Goal: Task Accomplishment & Management: Complete application form

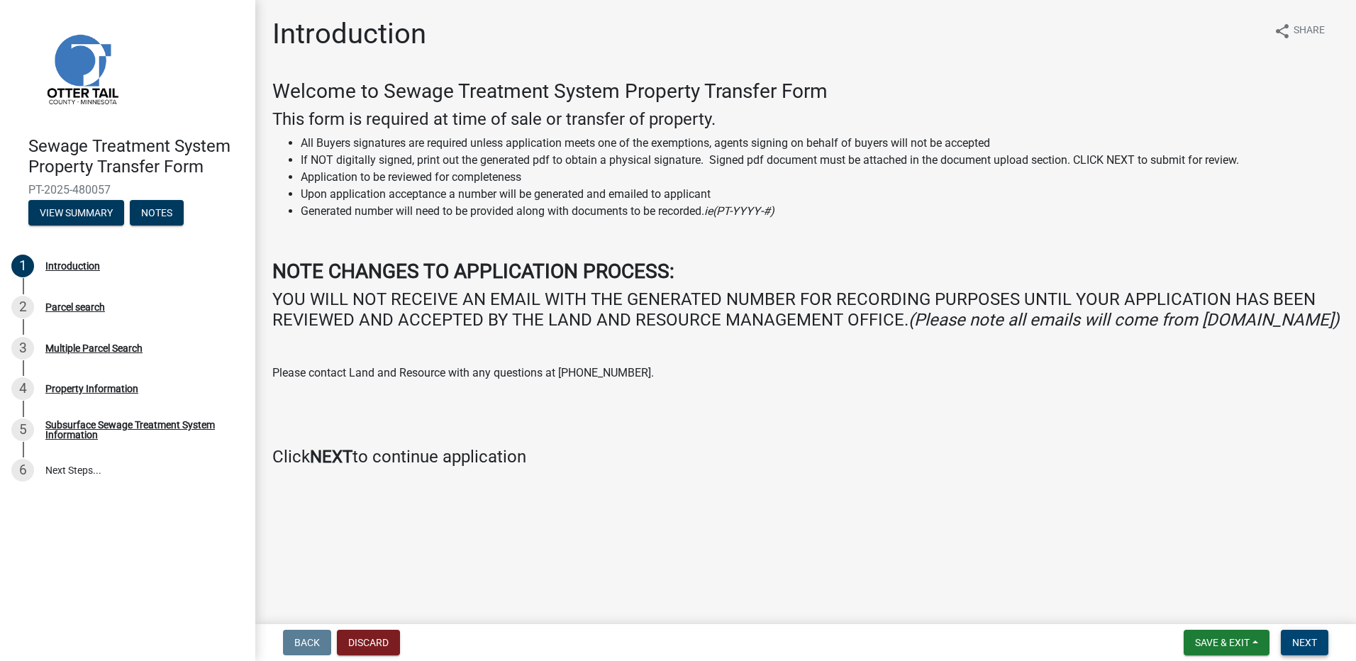
click at [1314, 644] on span "Next" at bounding box center [1305, 642] width 25 height 11
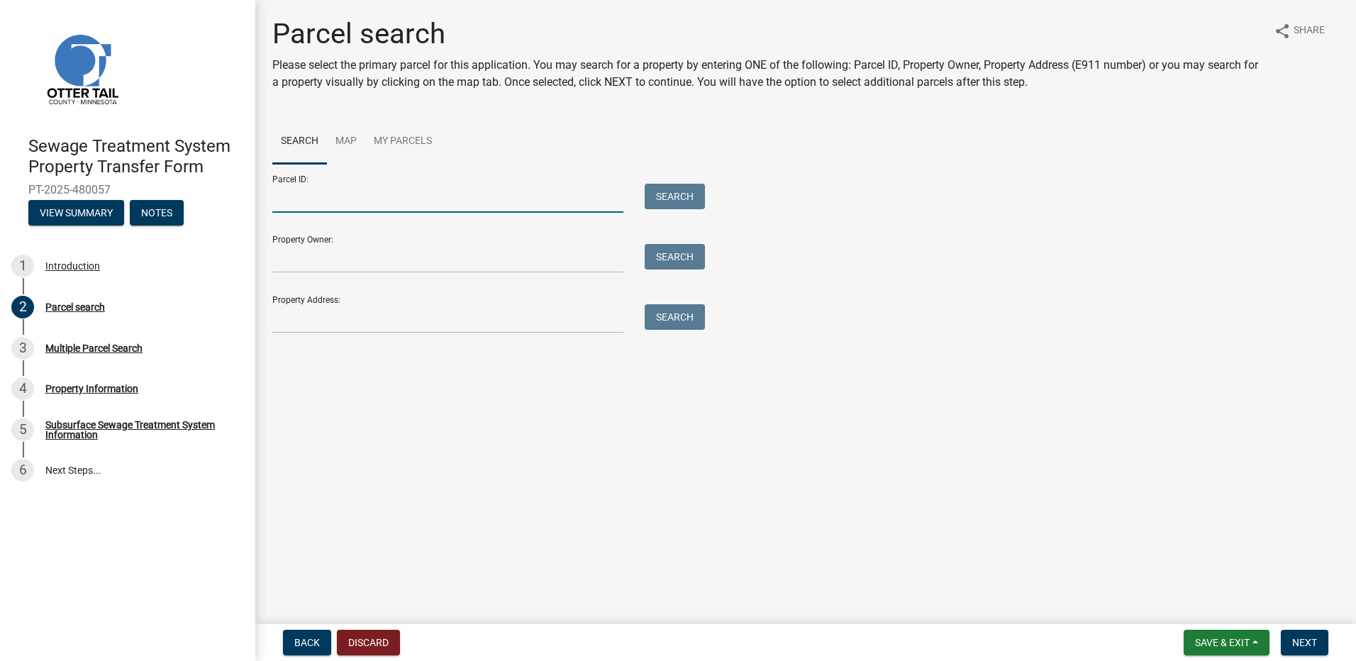
click at [294, 204] on input "Parcel ID:" at bounding box center [447, 198] width 351 height 29
type input "76000990480010"
click at [683, 199] on button "Search" at bounding box center [675, 197] width 60 height 26
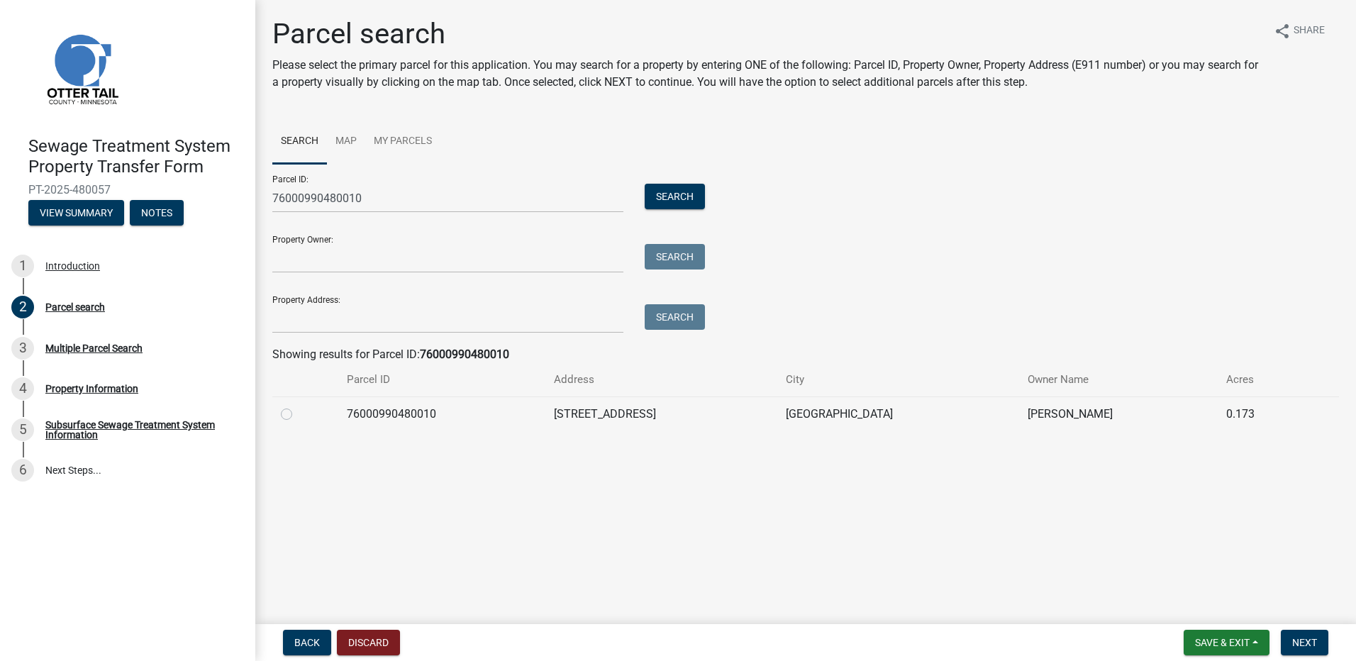
drag, startPoint x: 288, startPoint y: 414, endPoint x: 297, endPoint y: 414, distance: 8.5
click at [298, 406] on label at bounding box center [298, 406] width 0 height 0
click at [298, 414] on input "radio" at bounding box center [302, 410] width 9 height 9
radio input "true"
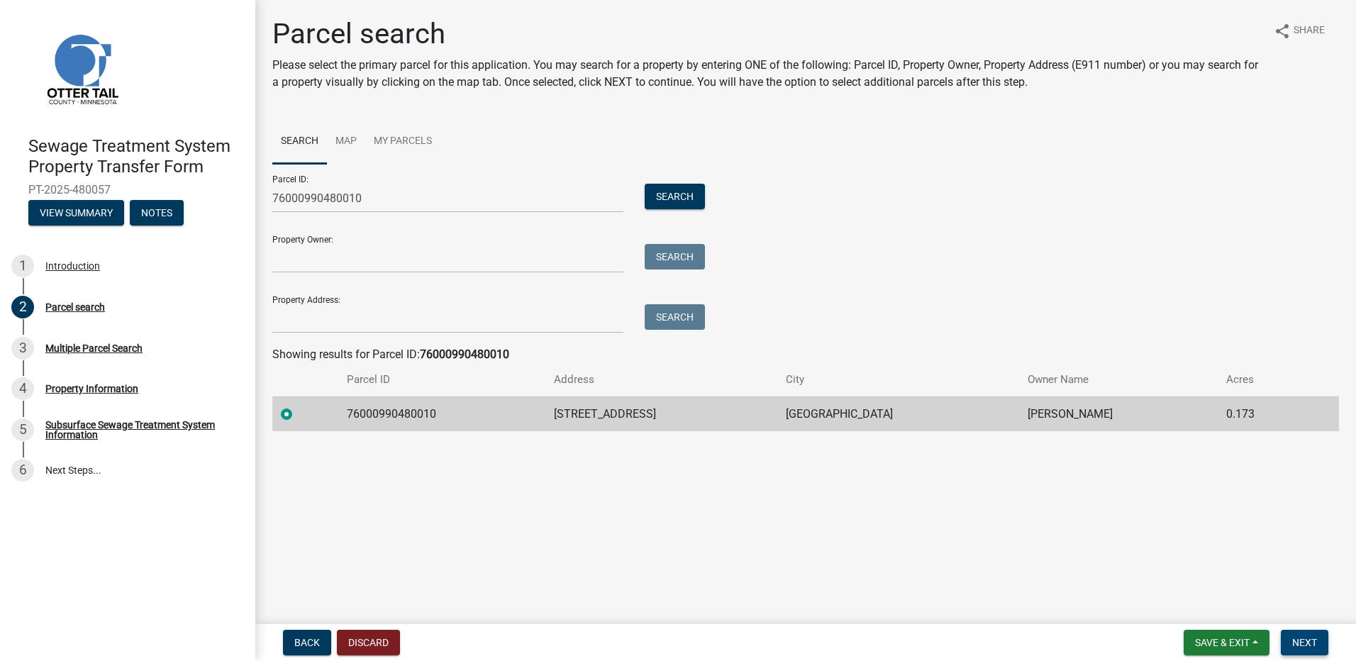
click at [1310, 637] on span "Next" at bounding box center [1305, 642] width 25 height 11
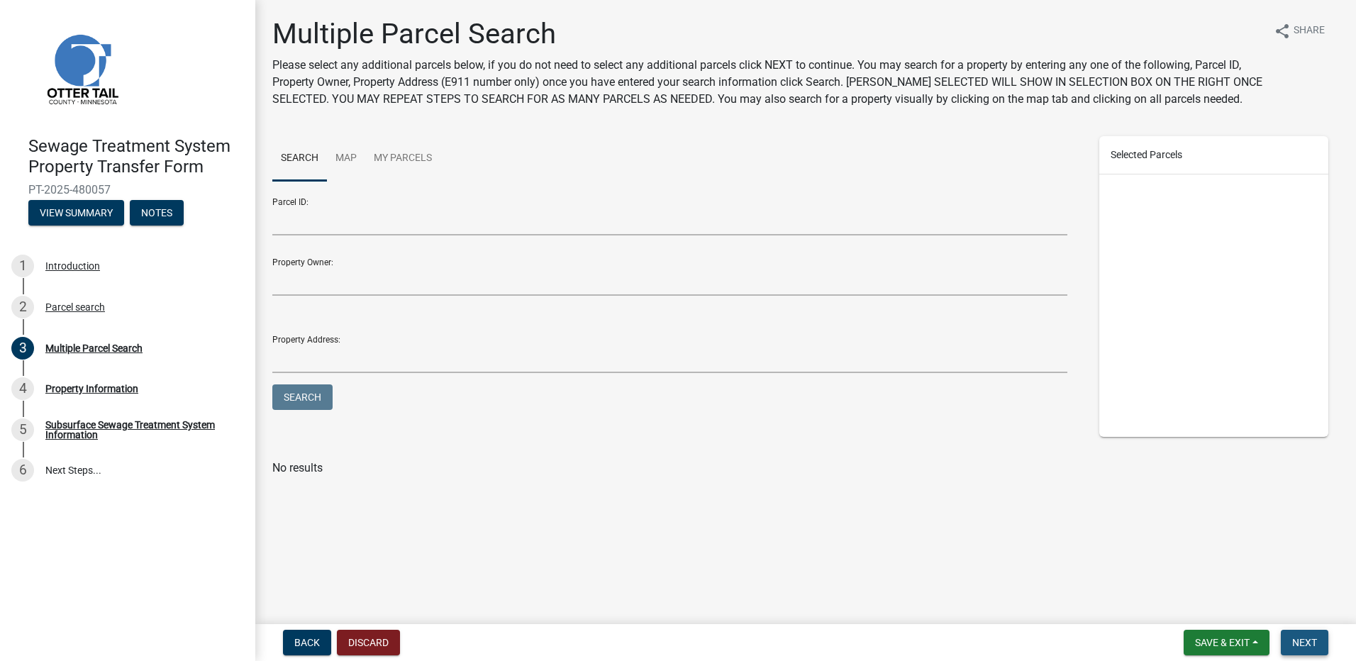
click at [1301, 643] on span "Next" at bounding box center [1305, 642] width 25 height 11
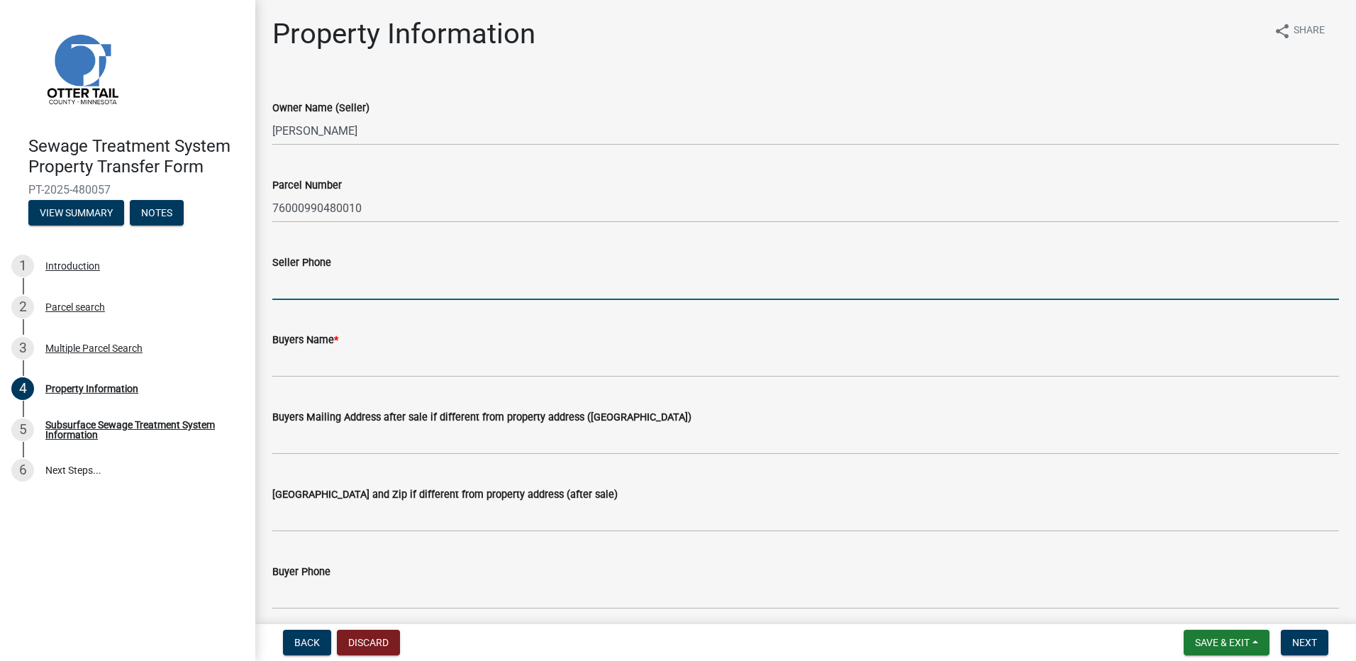
click at [299, 289] on input "Seller Phone" at bounding box center [805, 285] width 1067 height 29
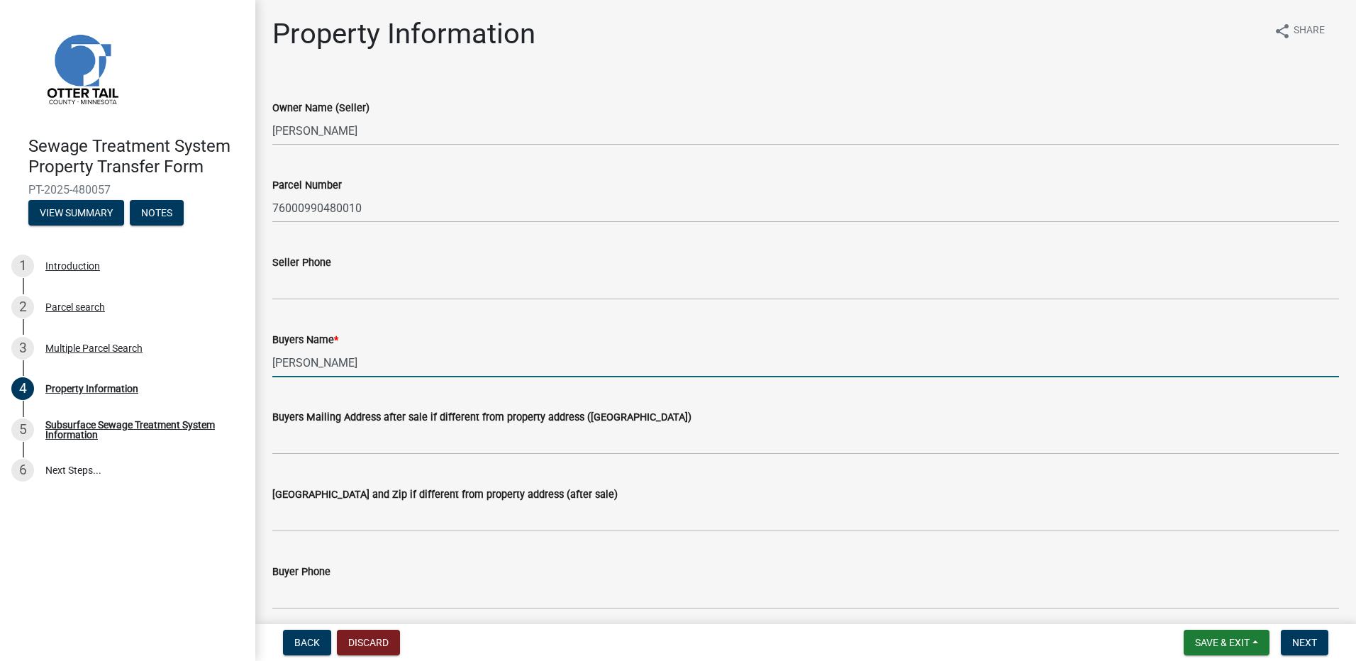
type input "[PERSON_NAME]"
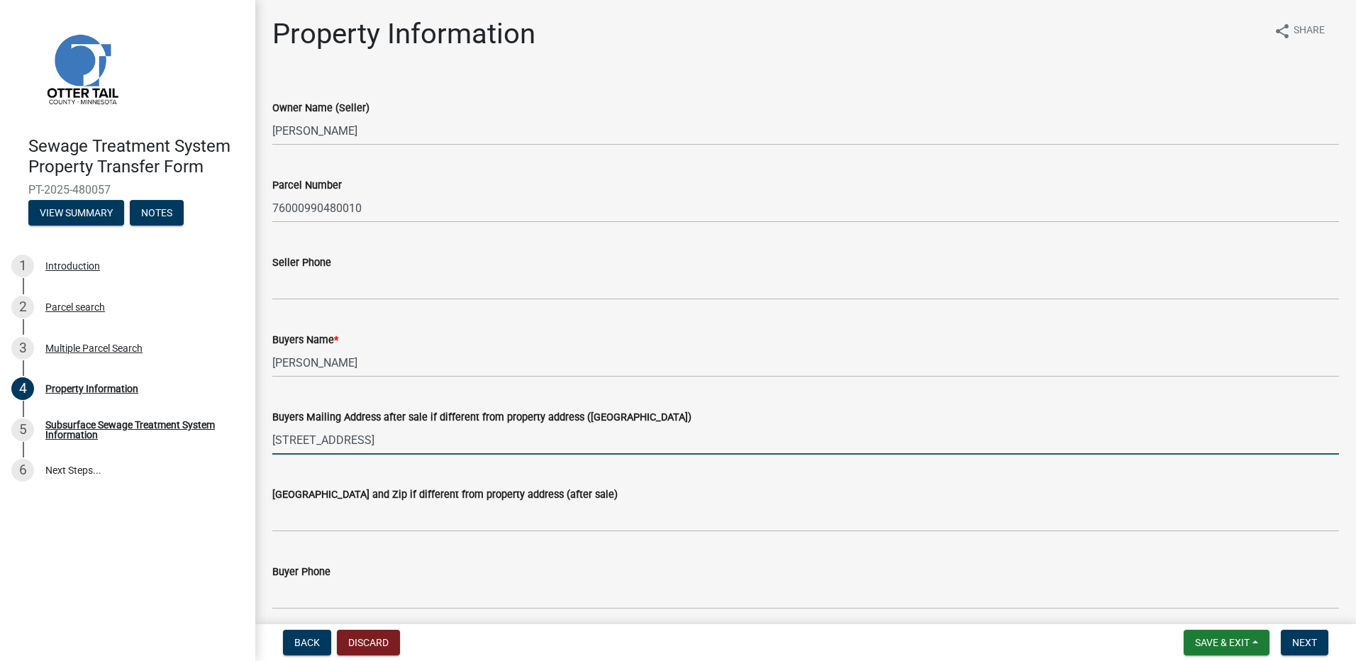
type input "[STREET_ADDRESS]"
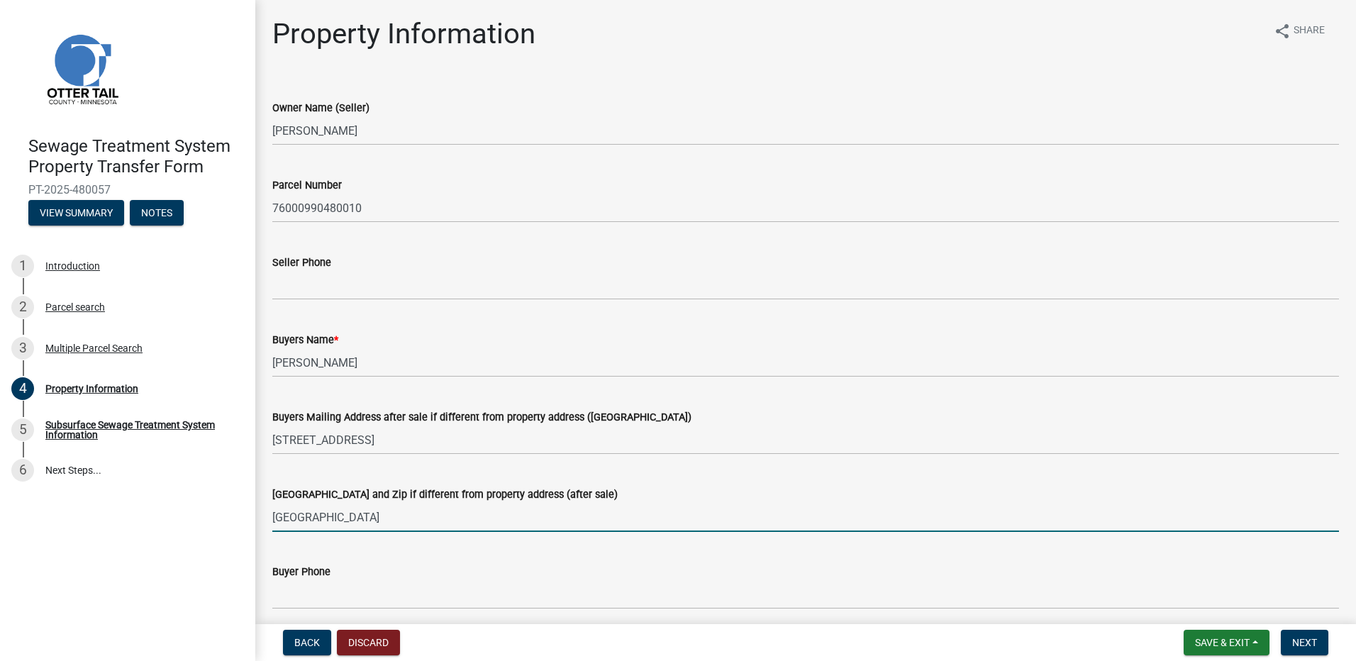
type input "[GEOGRAPHIC_DATA]"
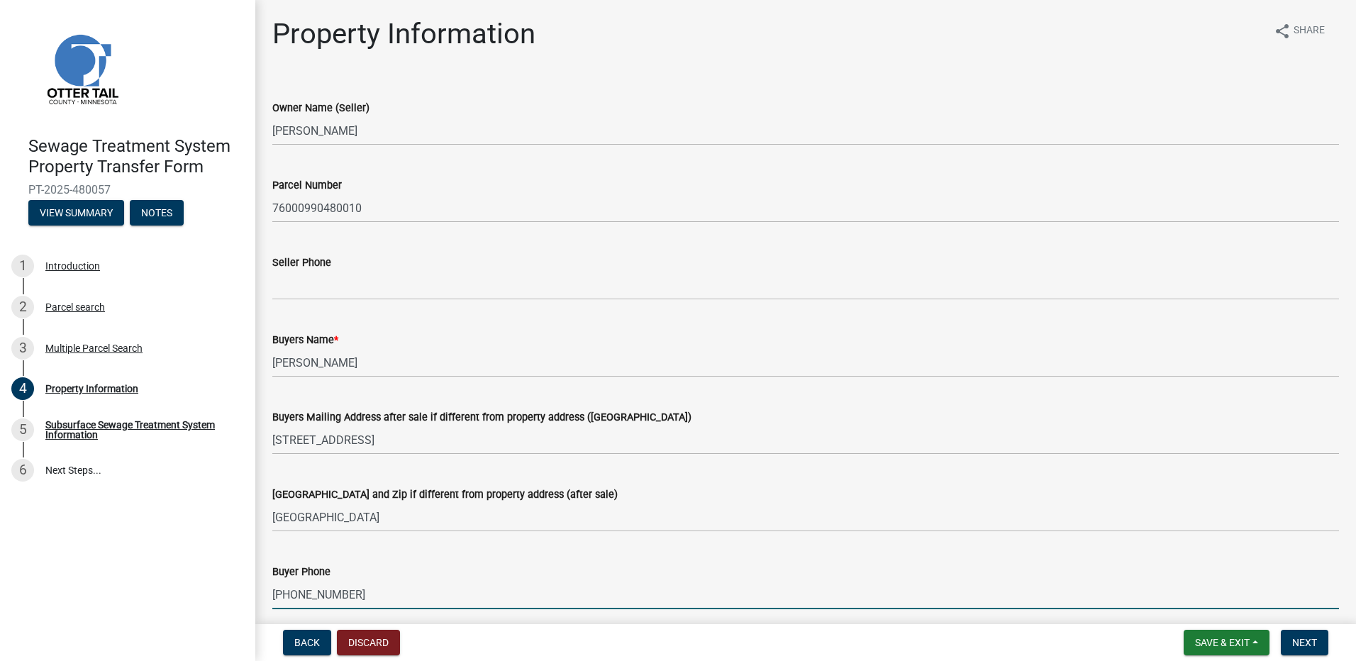
type input "[PHONE_NUMBER]"
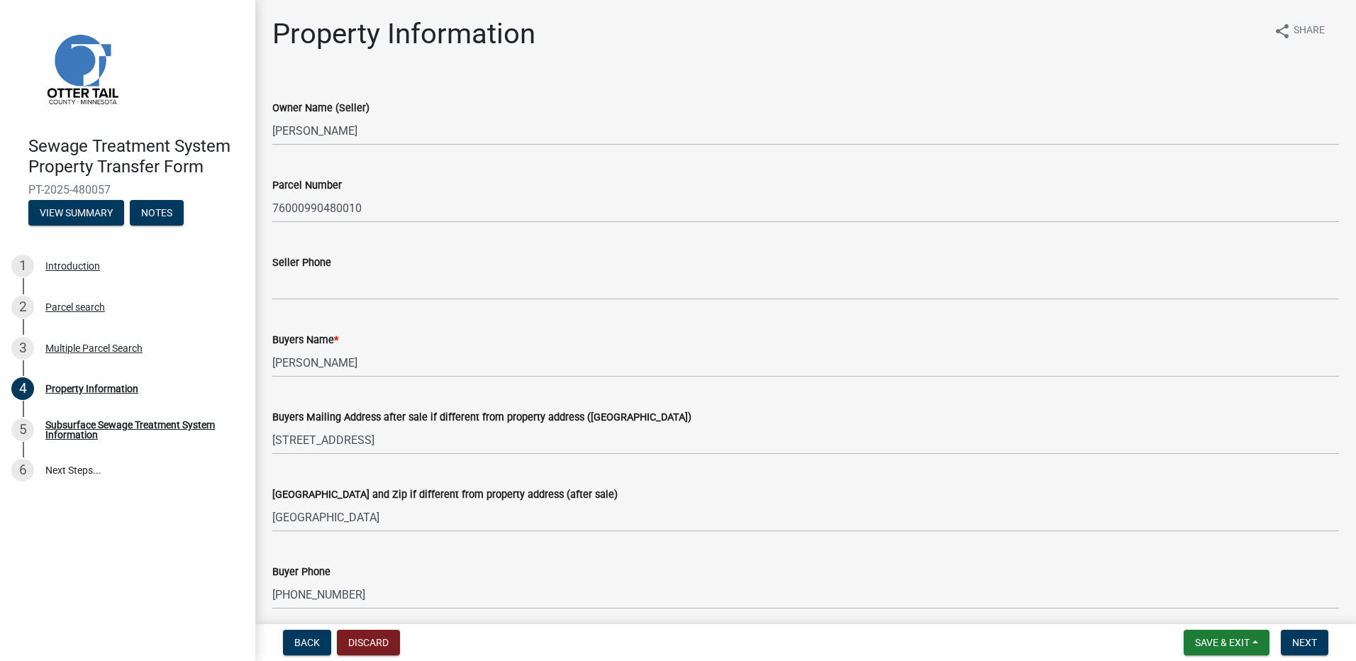
scroll to position [350, 0]
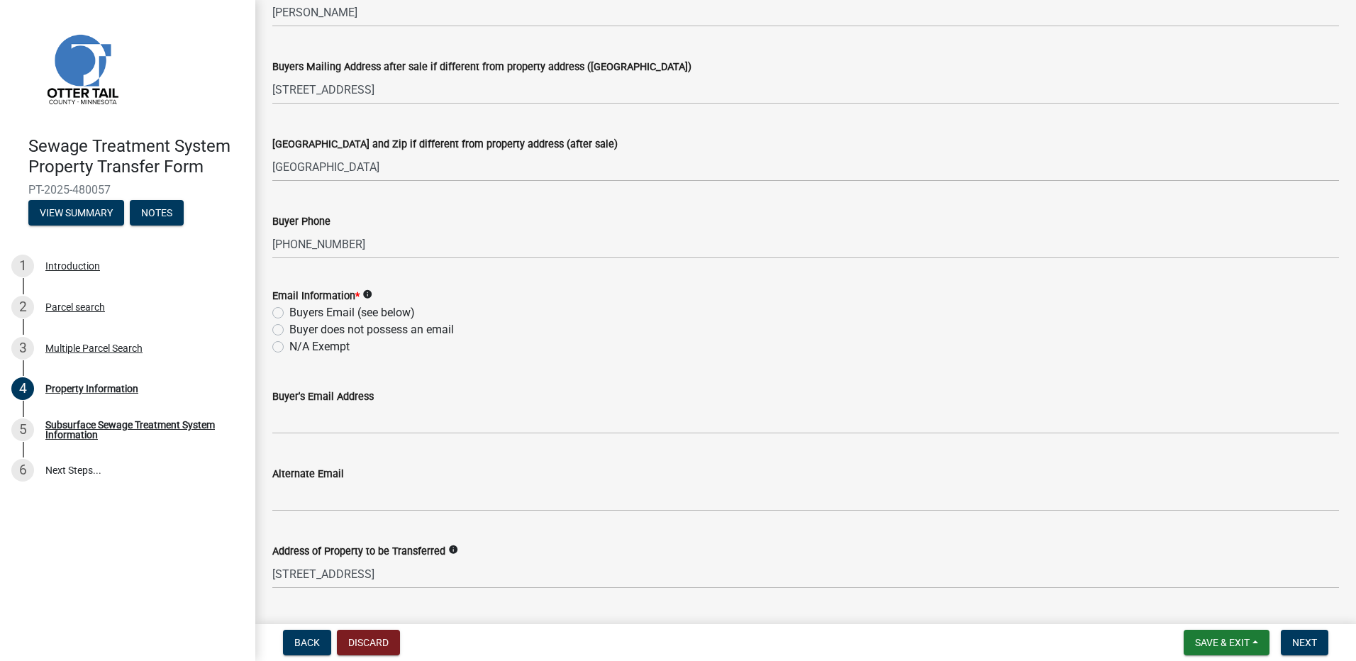
click at [289, 330] on label "Buyer does not possess an email" at bounding box center [371, 329] width 165 height 17
click at [289, 330] on input "Buyer does not possess an email" at bounding box center [293, 325] width 9 height 9
radio input "true"
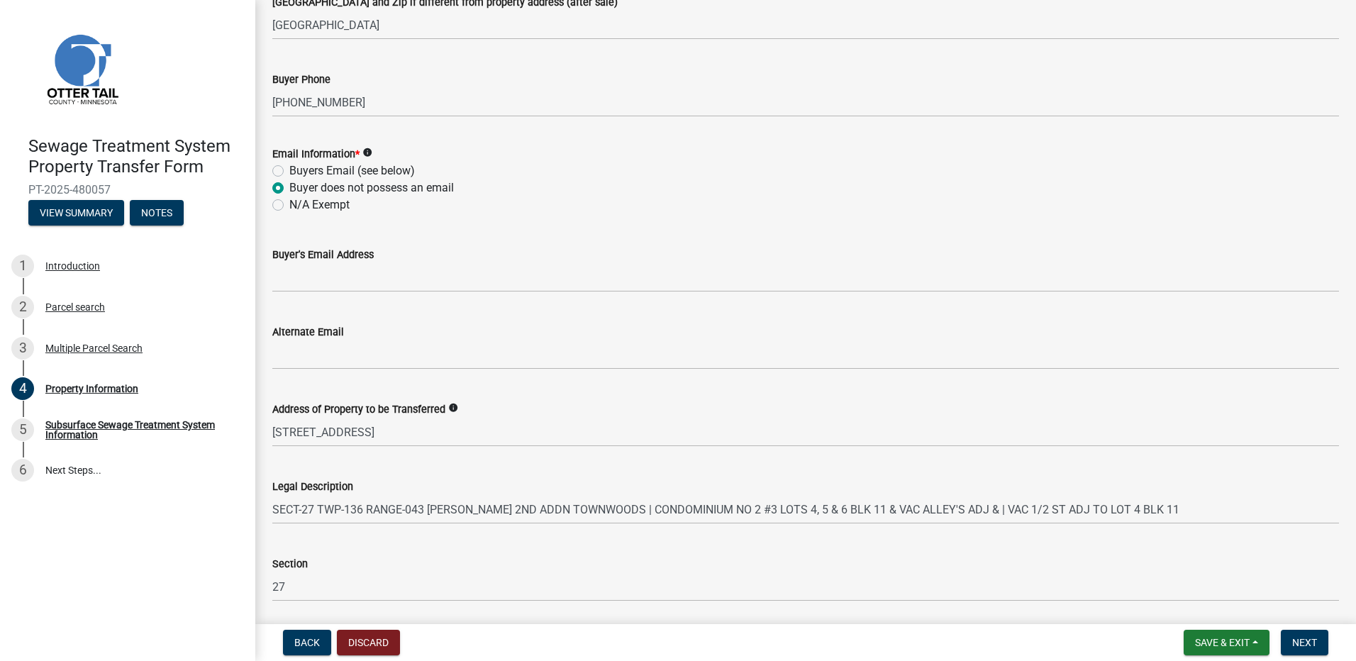
scroll to position [621, 0]
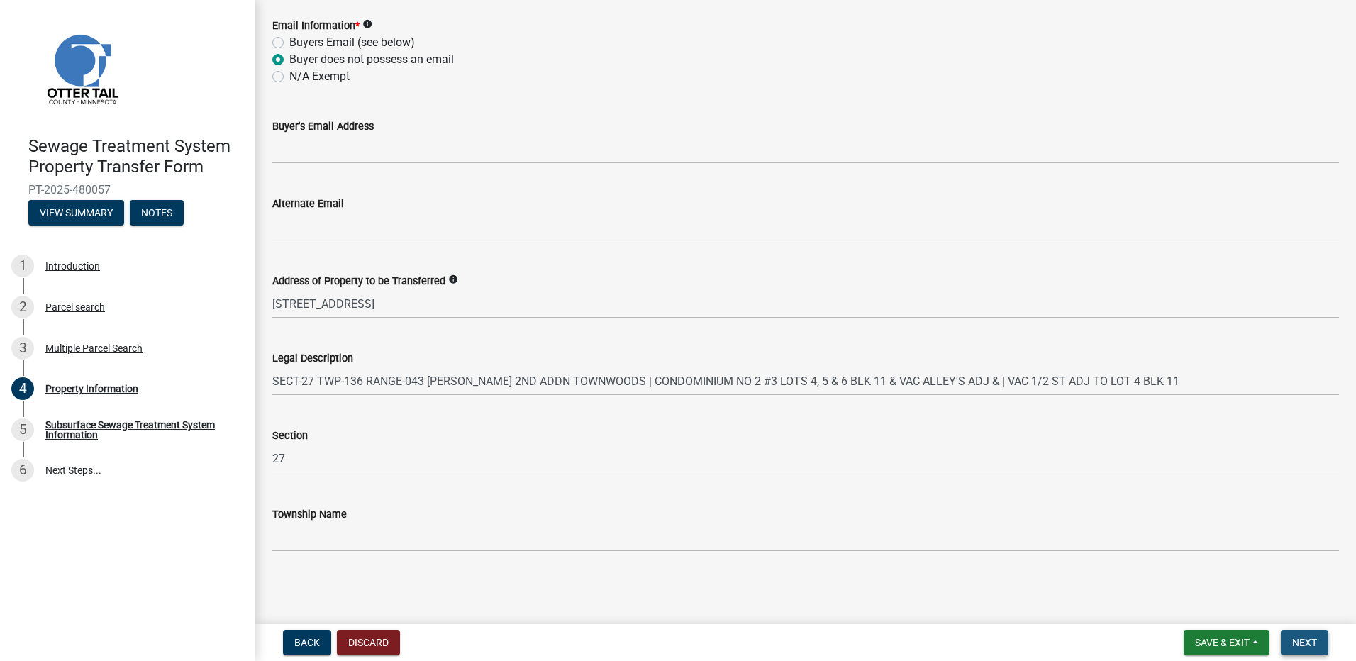
click at [1305, 640] on span "Next" at bounding box center [1305, 642] width 25 height 11
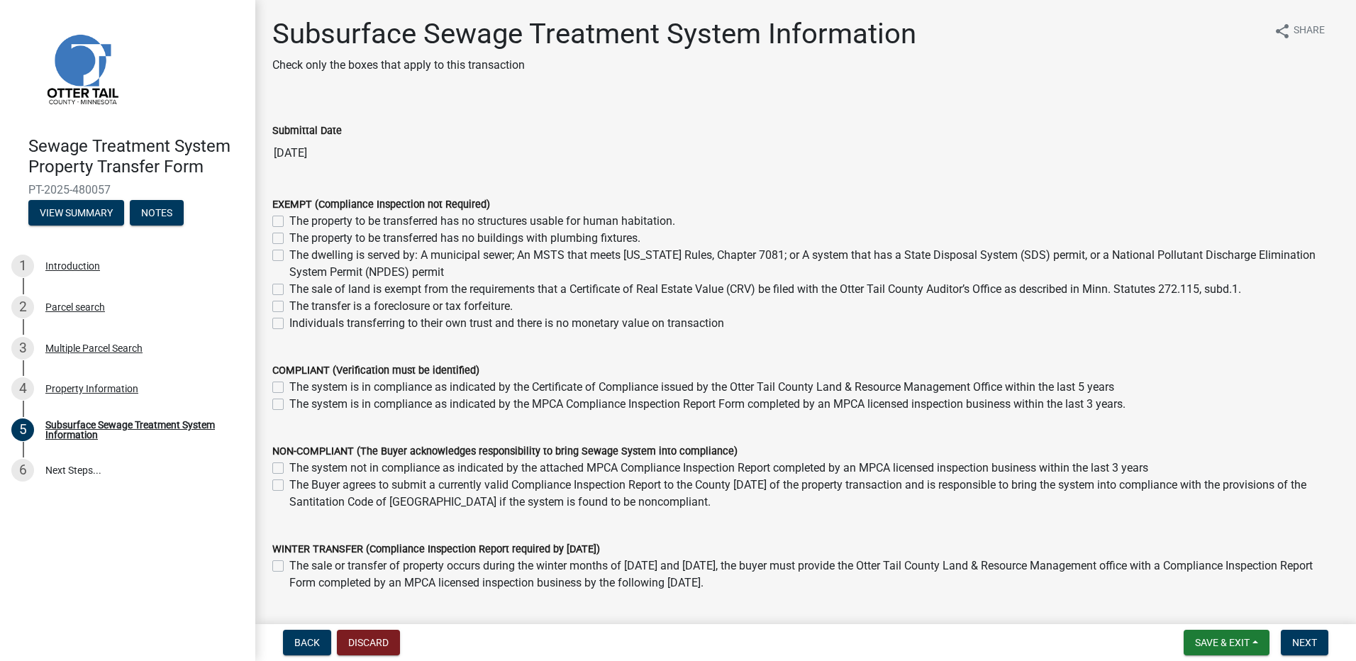
click at [289, 253] on label "The dwelling is served by: A municipal sewer; An MSTS that meets [US_STATE] Rul…" at bounding box center [814, 264] width 1050 height 34
click at [289, 253] on input "The dwelling is served by: A municipal sewer; An MSTS that meets [US_STATE] Rul…" at bounding box center [293, 251] width 9 height 9
checkbox input "true"
checkbox input "false"
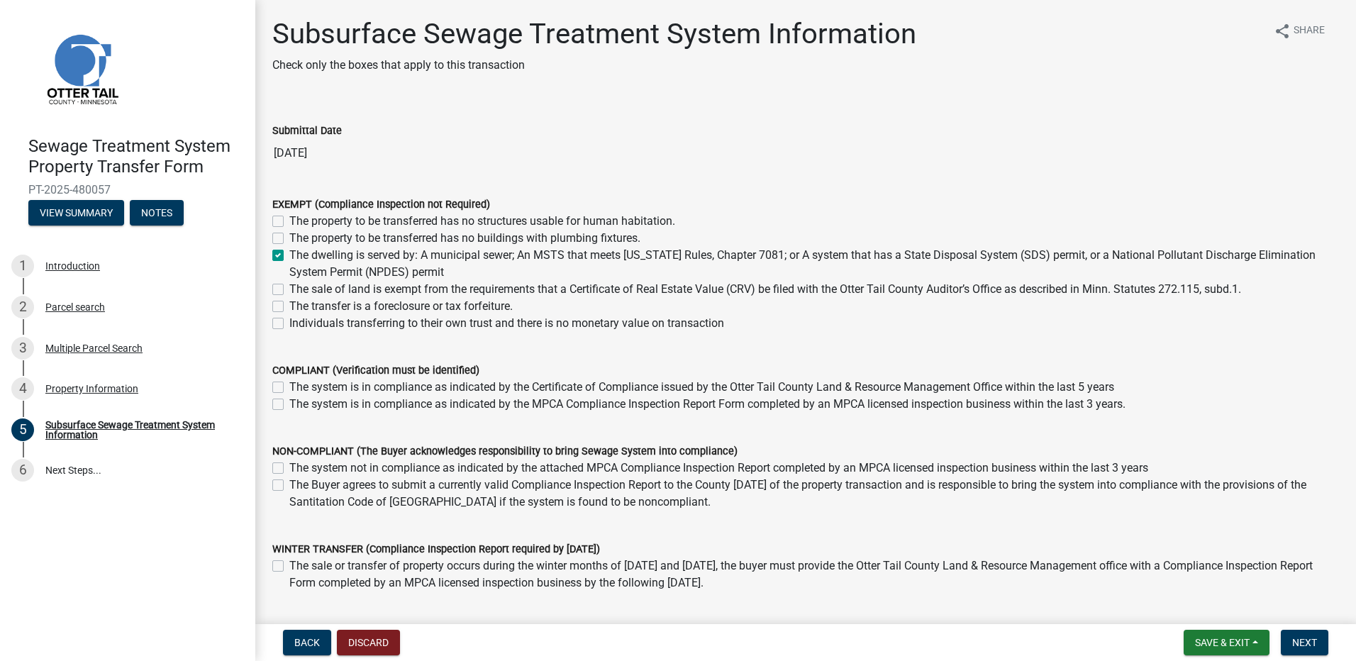
checkbox input "true"
checkbox input "false"
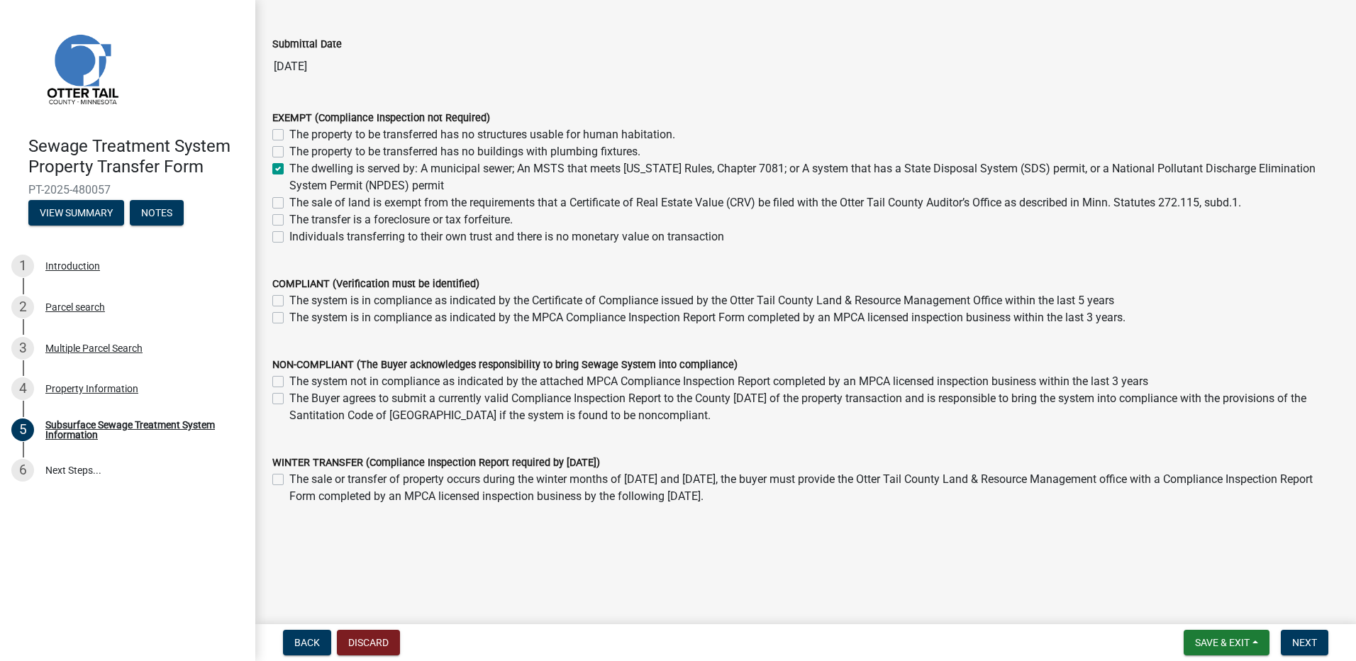
scroll to position [87, 0]
click at [1301, 644] on span "Next" at bounding box center [1305, 642] width 25 height 11
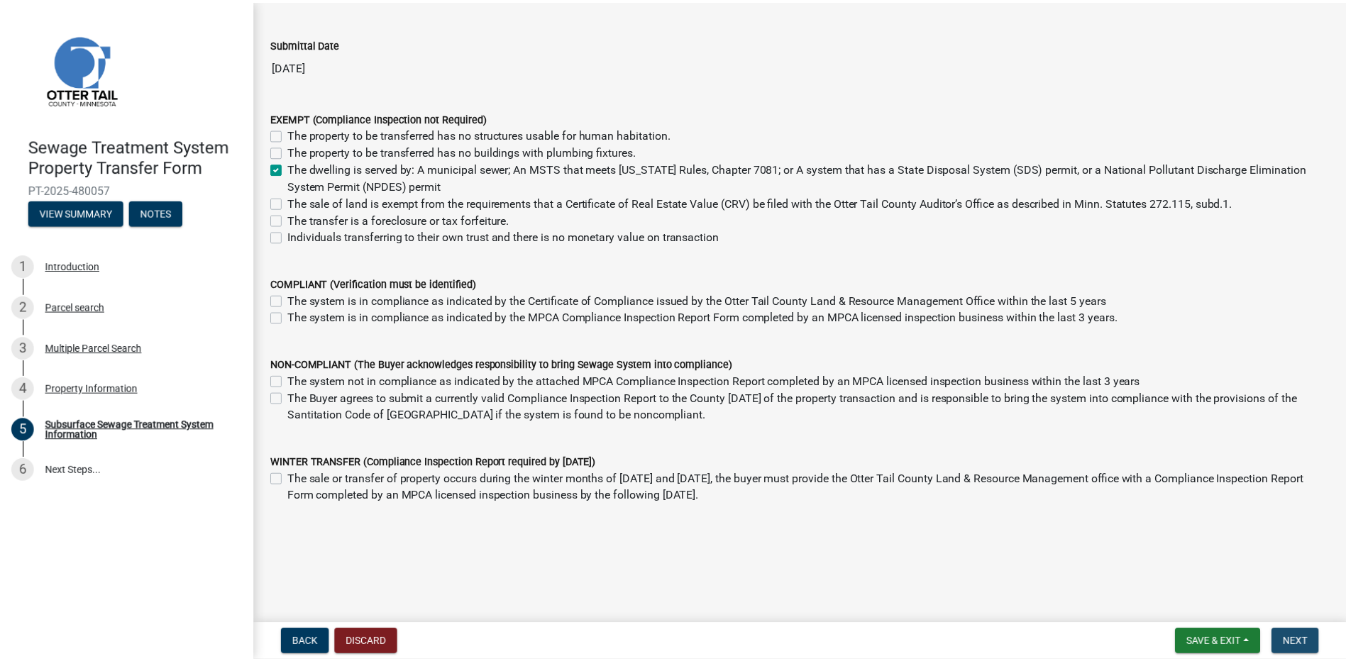
scroll to position [0, 0]
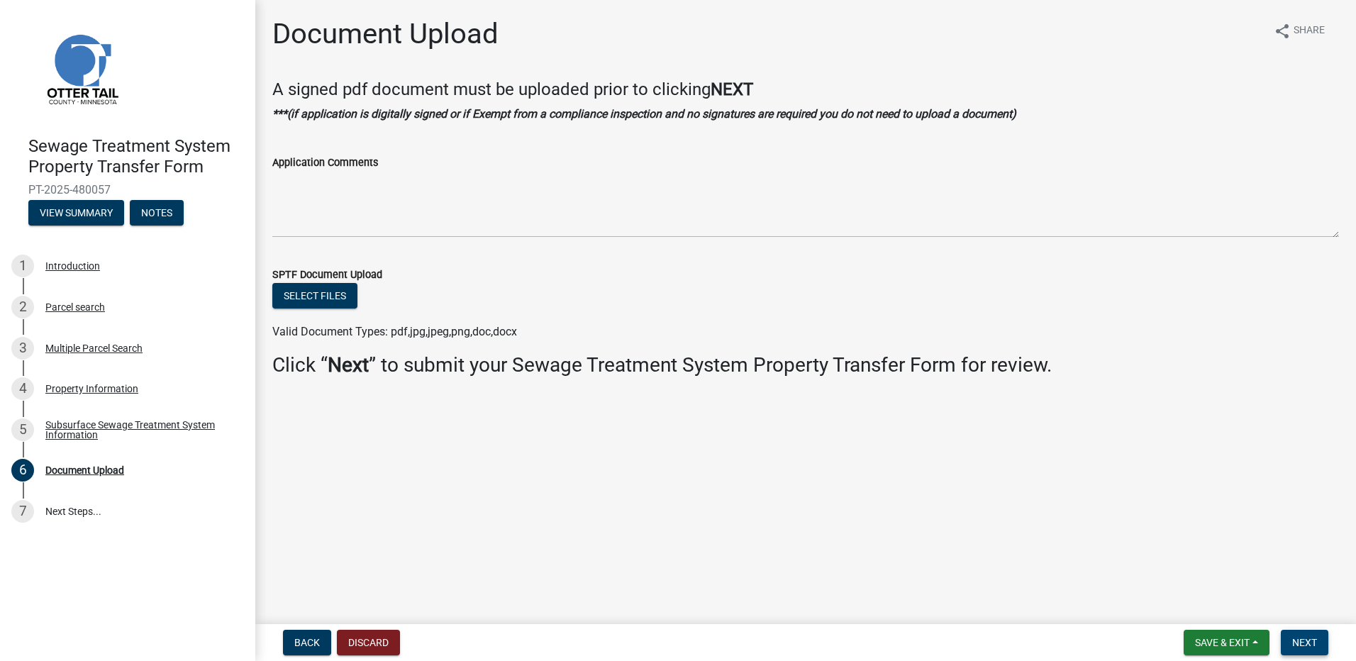
drag, startPoint x: 1313, startPoint y: 641, endPoint x: 922, endPoint y: 558, distance: 399.6
click at [1313, 641] on span "Next" at bounding box center [1305, 642] width 25 height 11
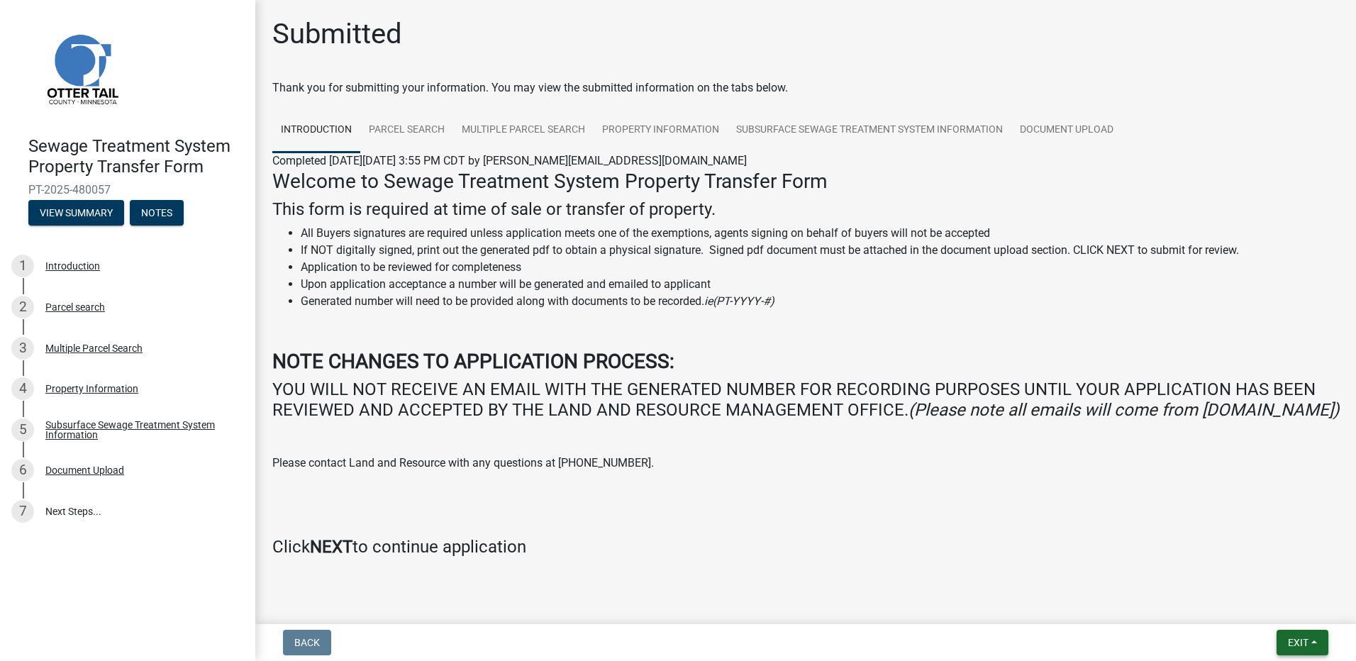
click at [1298, 645] on span "Exit" at bounding box center [1298, 642] width 21 height 11
click at [1257, 604] on button "Save & Exit" at bounding box center [1272, 606] width 114 height 34
